Goal: Use online tool/utility: Utilize a website feature to perform a specific function

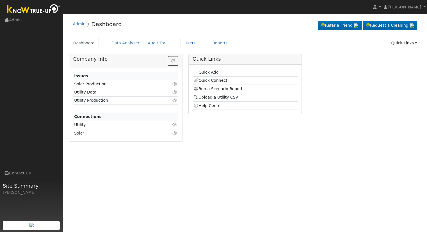
click at [182, 42] on link "Users" at bounding box center [190, 43] width 20 height 10
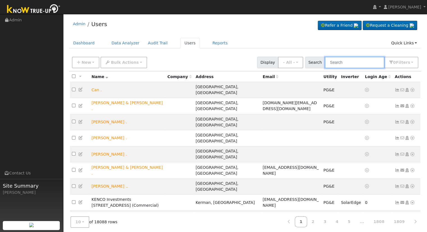
click at [369, 61] on input "text" at bounding box center [355, 63] width 60 height 12
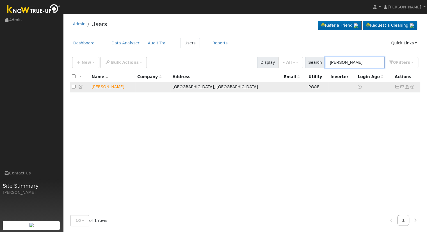
type input "Sara Rast"
click at [413, 89] on icon at bounding box center [412, 87] width 5 height 4
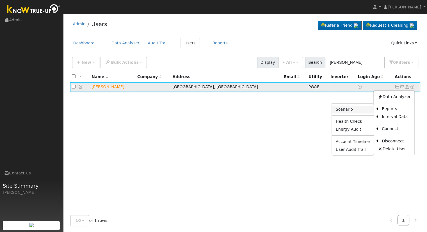
click at [360, 109] on link "Scenario" at bounding box center [353, 110] width 42 height 8
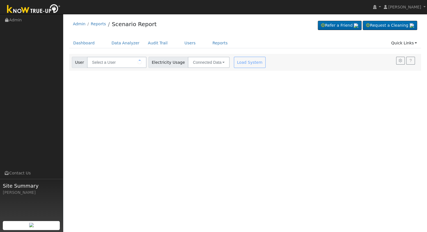
type input "[PERSON_NAME]"
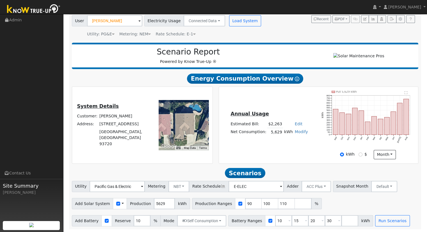
scroll to position [44, 0]
click at [295, 123] on link "Edit" at bounding box center [299, 124] width 8 height 4
click at [264, 135] on input "number" at bounding box center [266, 133] width 20 height 11
type input "2589"
click at [283, 146] on div "Annual Usage Estimated Bill: $2,589 Edit Estimated Bill $ 2589 Annual Net Consu…" at bounding box center [319, 125] width 198 height 69
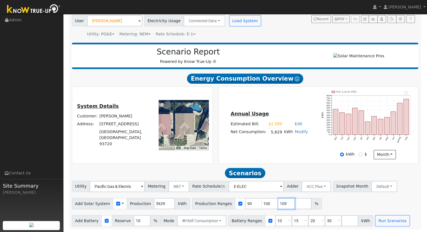
click at [278, 204] on input "109" at bounding box center [286, 203] width 17 height 11
click at [278, 201] on input "109" at bounding box center [286, 203] width 17 height 11
type input "1"
type input "142.316575"
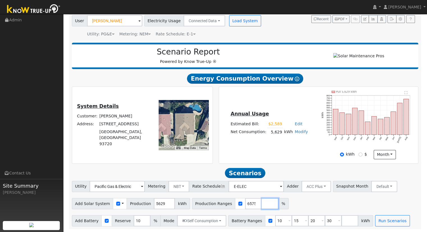
scroll to position [0, 0]
click at [325, 222] on input "30" at bounding box center [333, 220] width 17 height 11
type input "3"
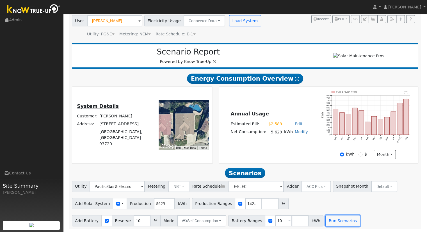
click at [326, 222] on button "Run Scenarios" at bounding box center [343, 220] width 35 height 11
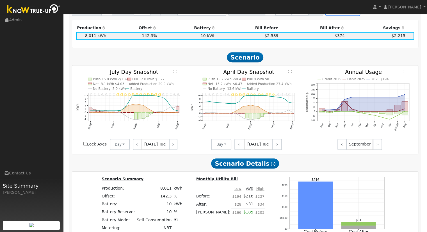
scroll to position [391, 0]
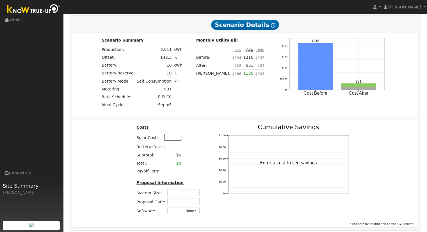
click at [167, 140] on input "text" at bounding box center [173, 137] width 17 height 7
type input "0"
type input "$30,750"
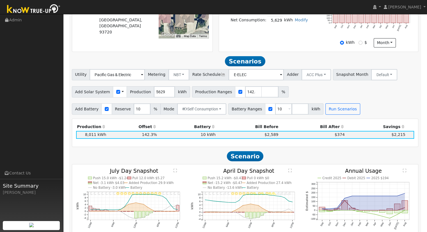
scroll to position [166, 0]
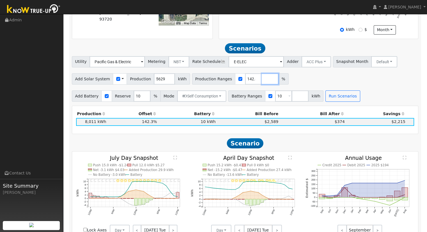
click at [262, 79] on input "number" at bounding box center [270, 78] width 17 height 11
type input "132.119382"
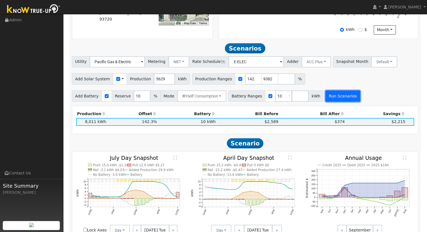
type input "132.119382"
type input "142.316575"
click at [339, 93] on button "Run Scenarios" at bounding box center [343, 95] width 35 height 11
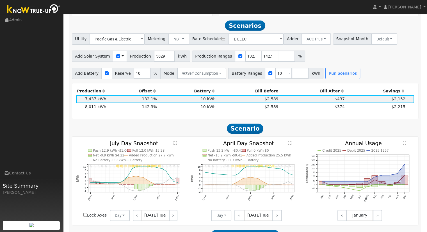
scroll to position [194, 0]
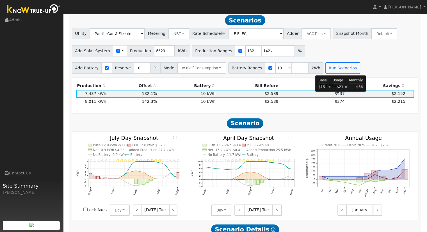
drag, startPoint x: 337, startPoint y: 94, endPoint x: 330, endPoint y: 89, distance: 9.0
click at [337, 94] on span "$437" at bounding box center [340, 93] width 10 height 4
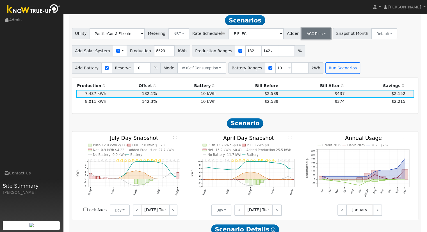
click at [307, 35] on button "ACC Plus" at bounding box center [317, 33] width 30 height 11
click at [303, 65] on link "SB-535" at bounding box center [310, 62] width 39 height 8
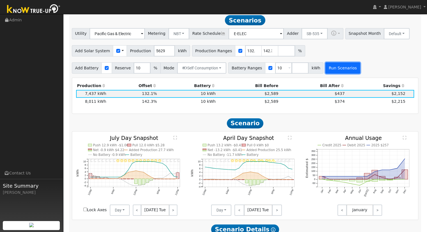
click at [330, 69] on button "Run Scenarios" at bounding box center [343, 67] width 35 height 11
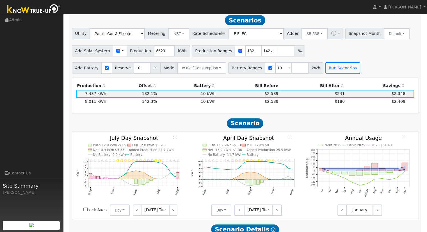
click at [344, 49] on div "Add Solar System Use CSV Data Production 5629 kWh Production Ranges 132.119382 …" at bounding box center [245, 49] width 349 height 13
click at [304, 34] on button "SB-535" at bounding box center [315, 33] width 26 height 11
click at [305, 56] on link "ACC Plus" at bounding box center [310, 54] width 39 height 8
click at [326, 66] on button "Run Scenarios" at bounding box center [343, 67] width 35 height 11
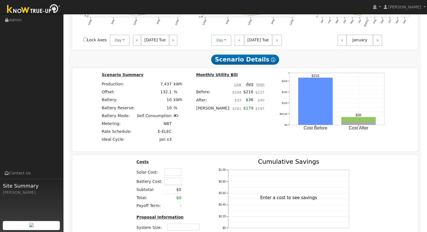
scroll to position [251, 0]
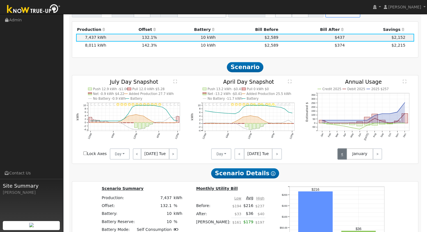
click at [343, 155] on link "<" at bounding box center [342, 153] width 9 height 11
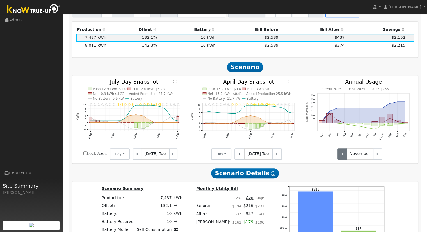
click at [343, 155] on link "<" at bounding box center [342, 153] width 9 height 11
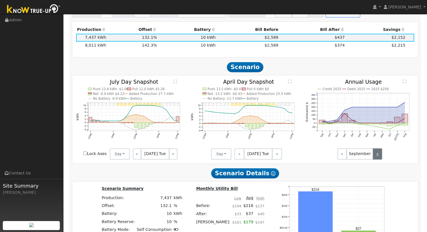
click at [379, 157] on link ">" at bounding box center [377, 153] width 9 height 11
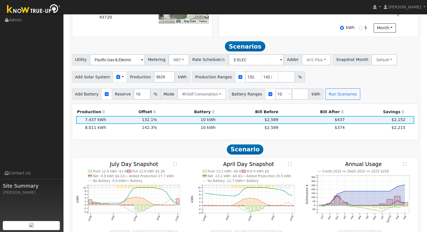
scroll to position [0, 0]
